Goal: Navigation & Orientation: Go to known website

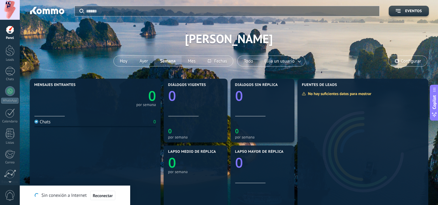
scroll to position [6, 0]
click at [102, 196] on span "Reconectar" at bounding box center [103, 196] width 20 height 4
click at [102, 196] on span "Reconectar" at bounding box center [99, 196] width 20 height 4
